Goal: Task Accomplishment & Management: Use online tool/utility

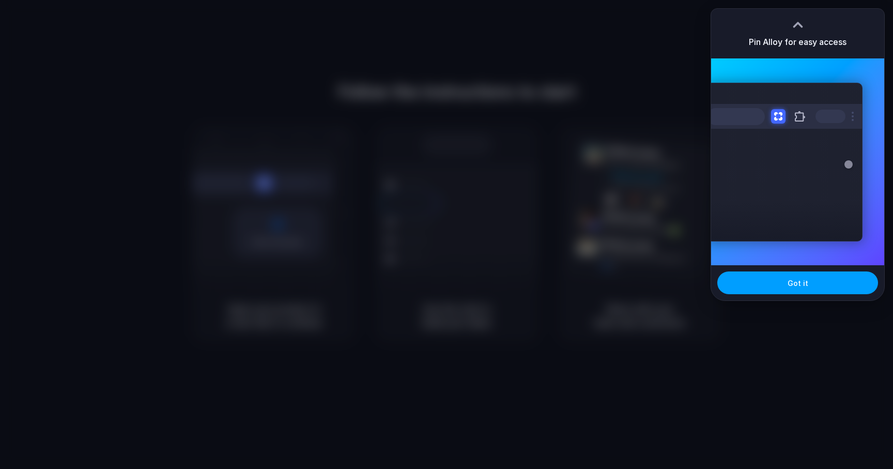
click at [812, 278] on button "Got it" at bounding box center [798, 282] width 161 height 23
